Goal: Find contact information: Find contact information

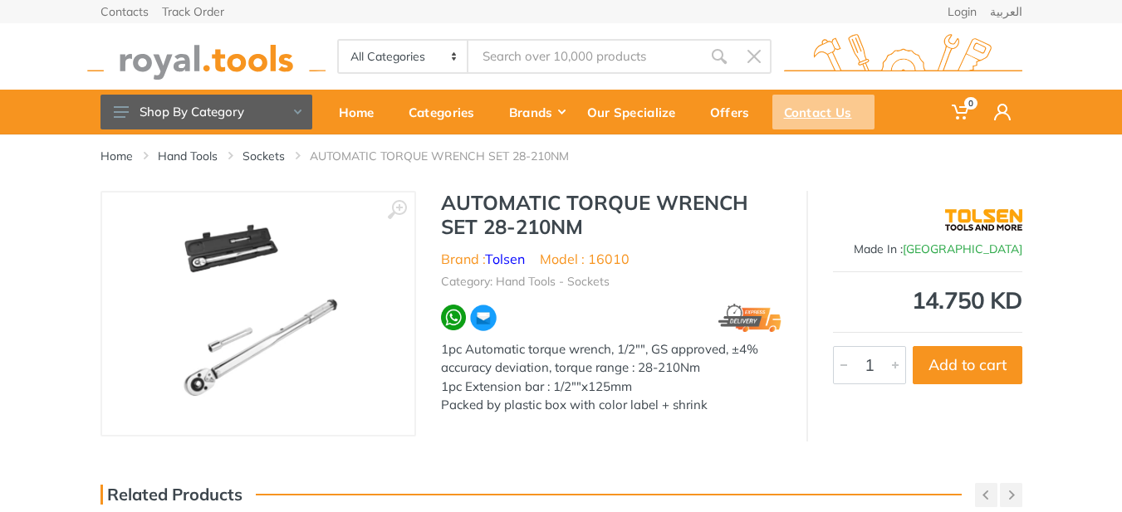
click at [831, 115] on div "Contact Us" at bounding box center [823, 112] width 102 height 35
